Goal: Obtain resource: Download file/media

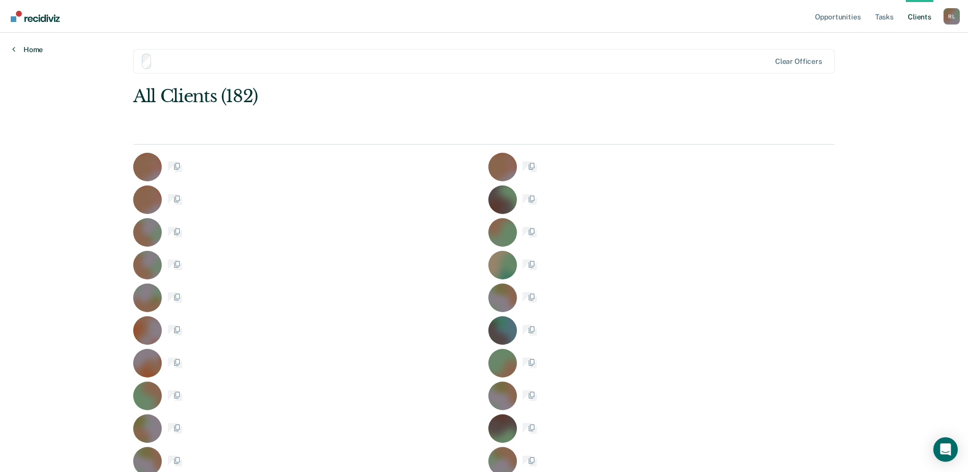
click at [38, 53] on link "Home" at bounding box center [27, 49] width 31 height 9
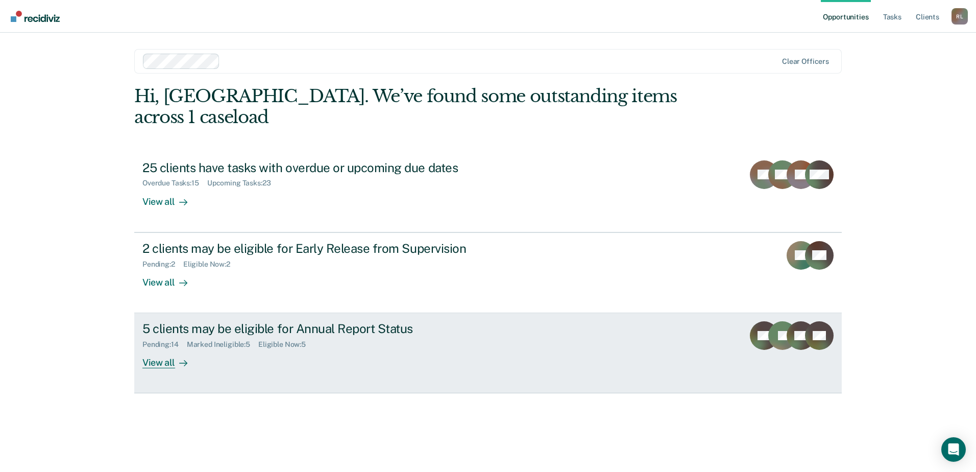
click at [243, 321] on div "5 clients may be eligible for Annual Report Status" at bounding box center [321, 328] width 358 height 15
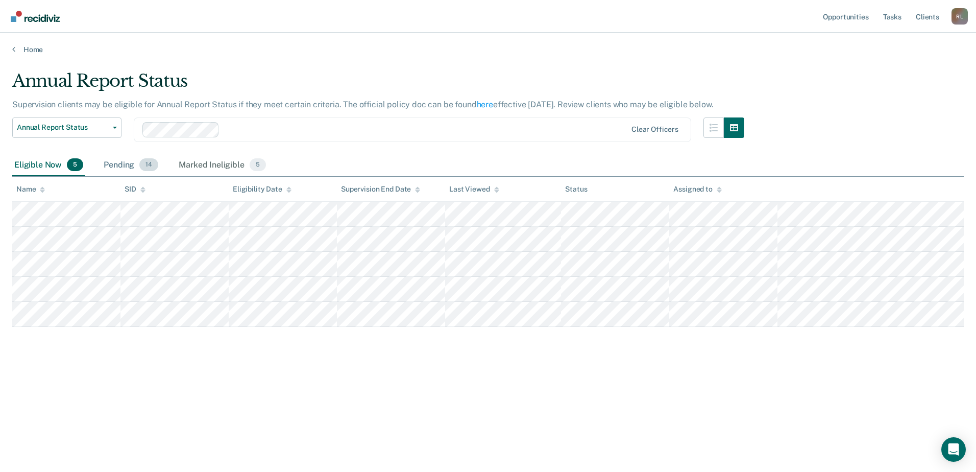
click at [128, 163] on div "Pending 14" at bounding box center [131, 165] width 59 height 22
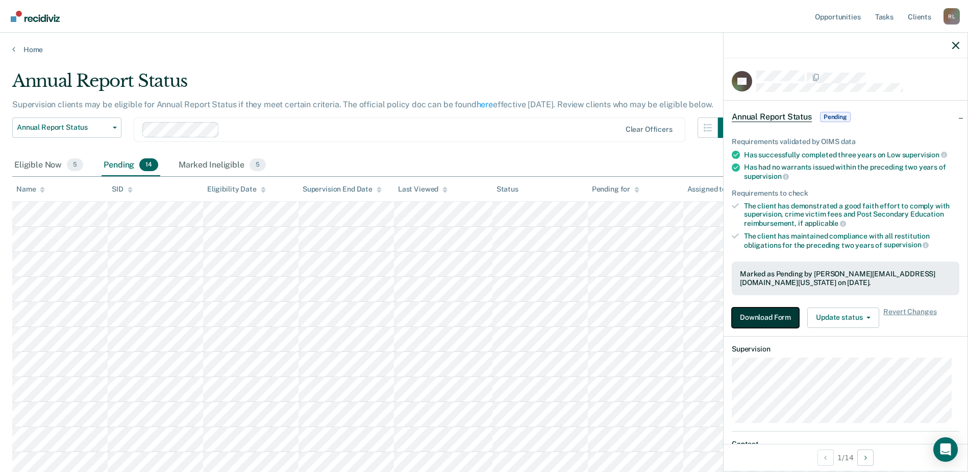
click at [758, 311] on button "Download Form" at bounding box center [765, 317] width 67 height 20
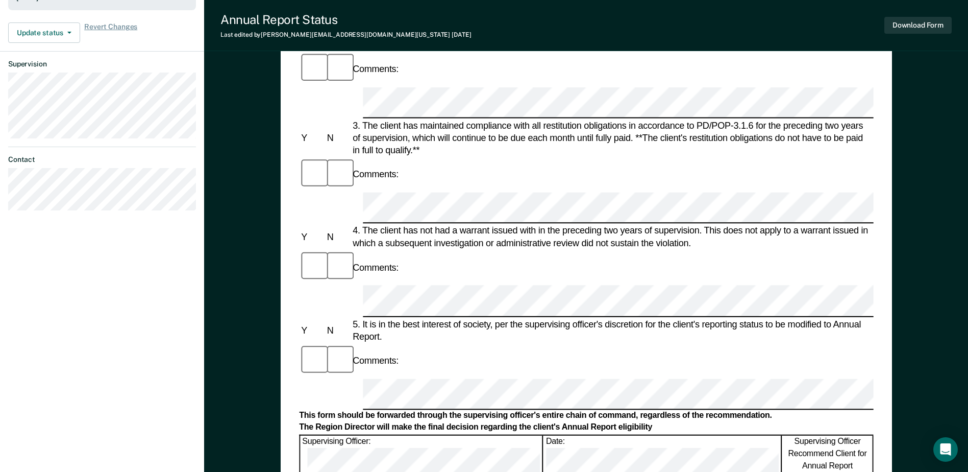
scroll to position [357, 0]
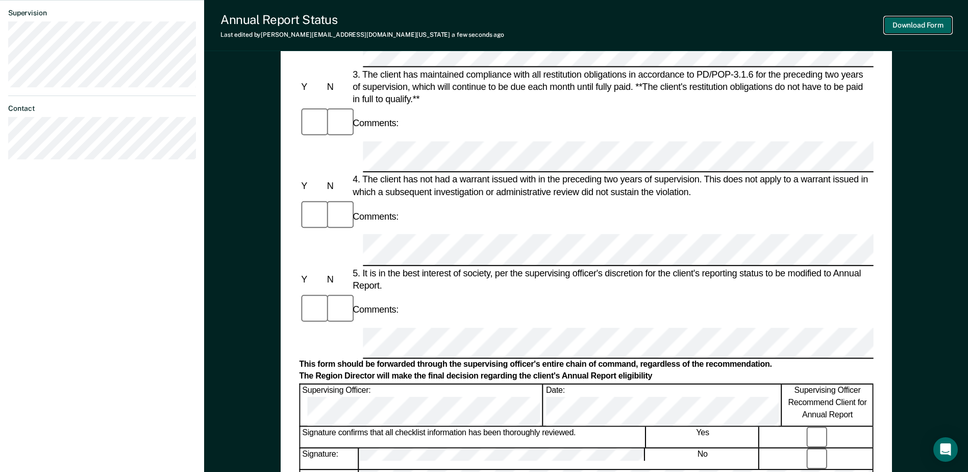
click at [938, 17] on button "Download Form" at bounding box center [918, 25] width 67 height 17
